Goal: Task Accomplishment & Management: Manage account settings

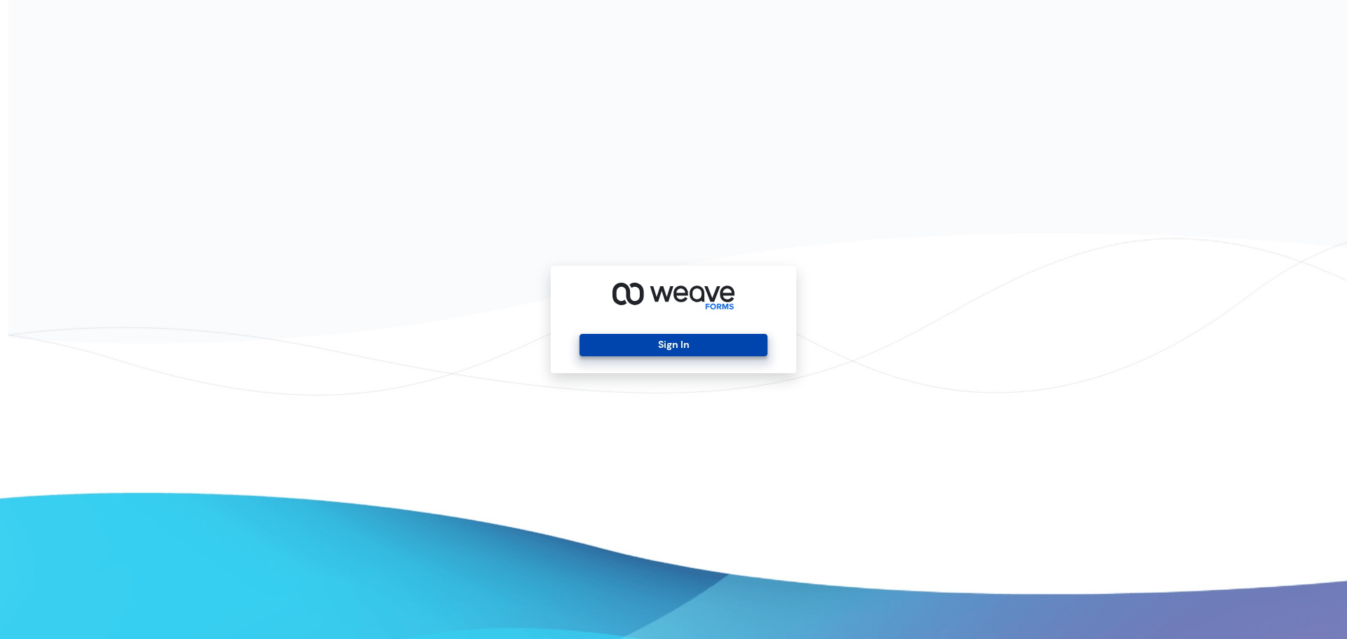
click at [669, 338] on button "Sign In" at bounding box center [673, 345] width 187 height 22
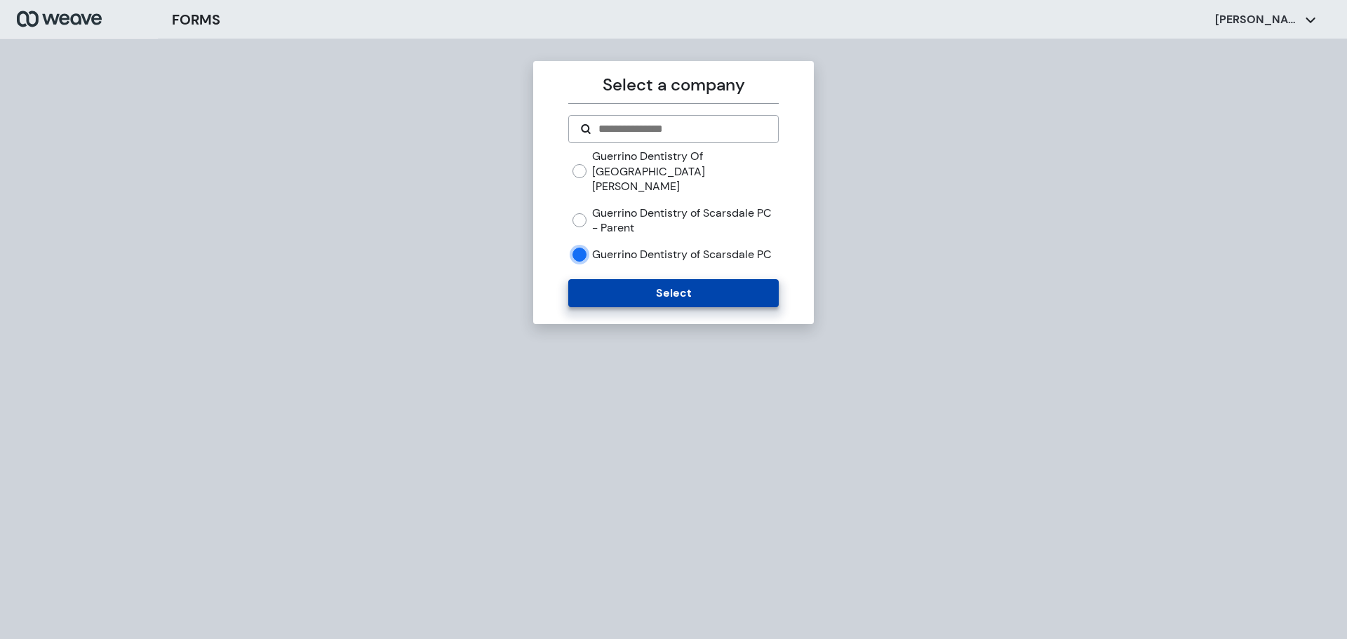
click at [612, 291] on button "Select" at bounding box center [673, 293] width 210 height 28
